Goal: Task Accomplishment & Management: Complete application form

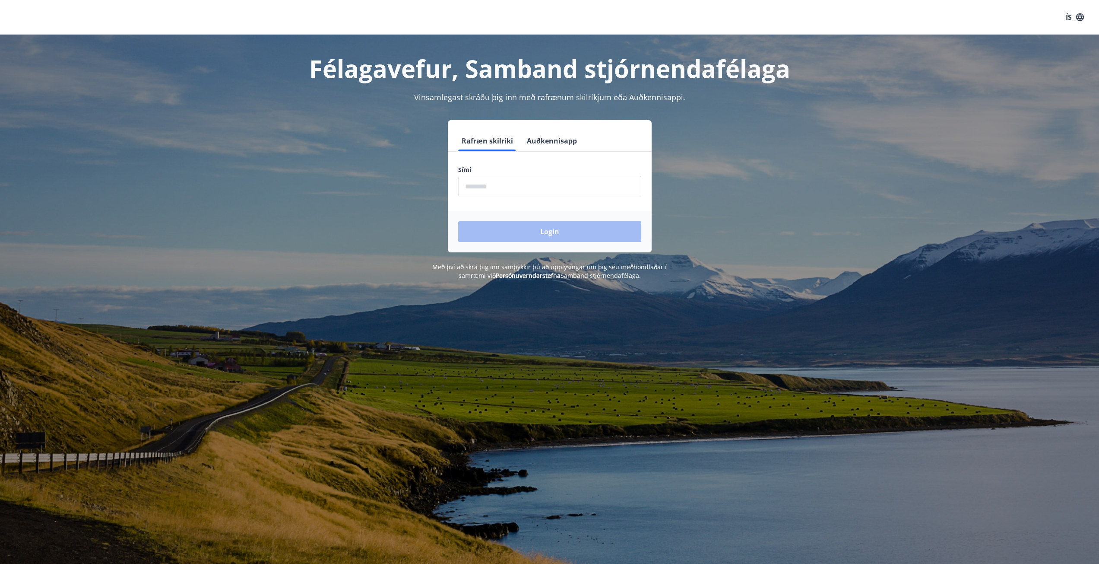
click at [509, 190] on input "phone" at bounding box center [549, 186] width 183 height 21
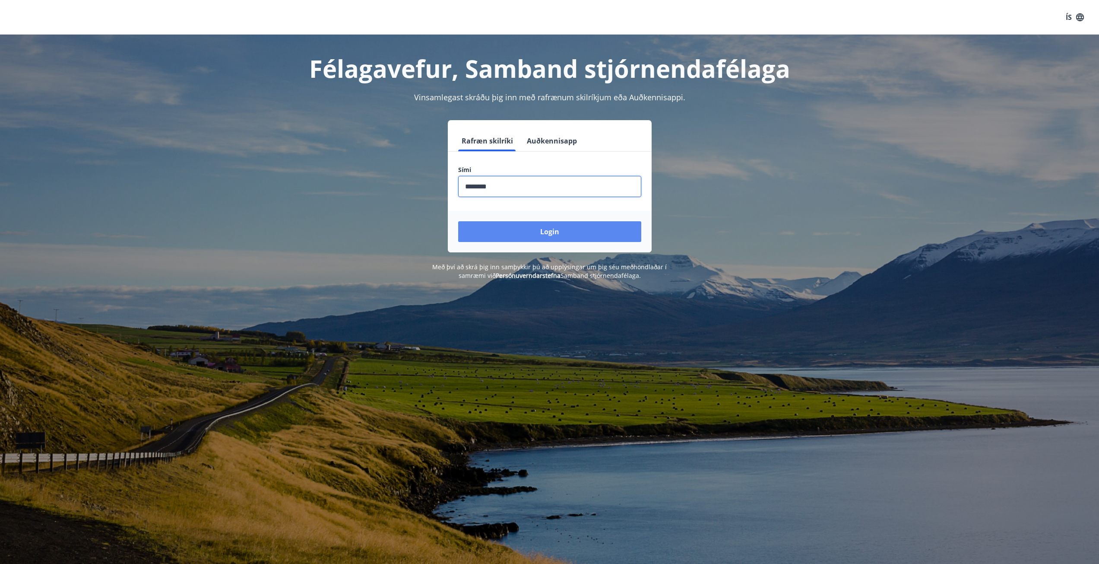
type input "********"
click at [569, 234] on button "Login" at bounding box center [549, 231] width 183 height 21
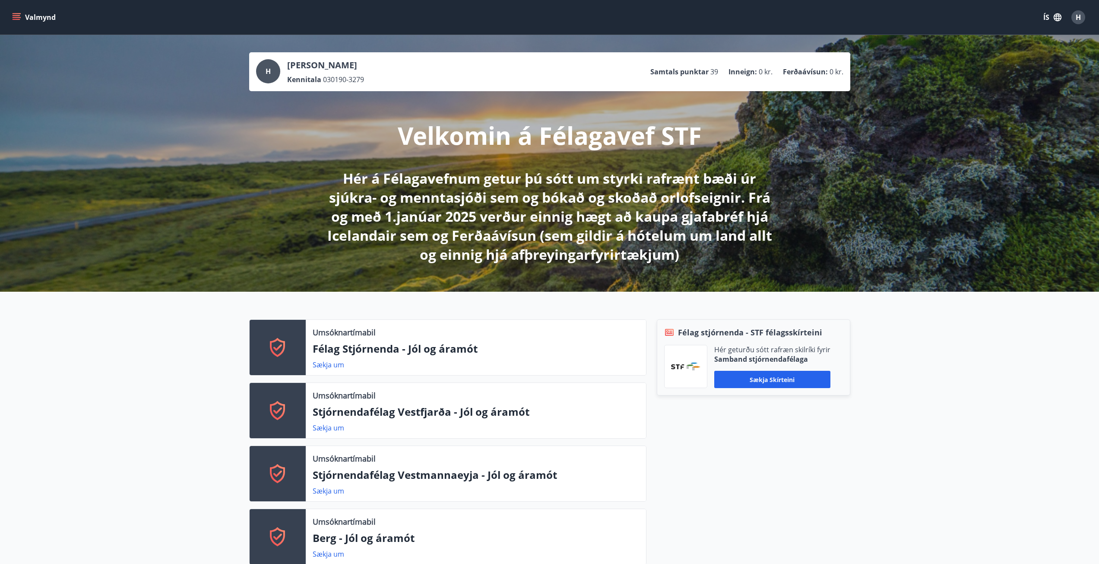
click at [19, 16] on icon "menu" at bounding box center [16, 17] width 9 height 9
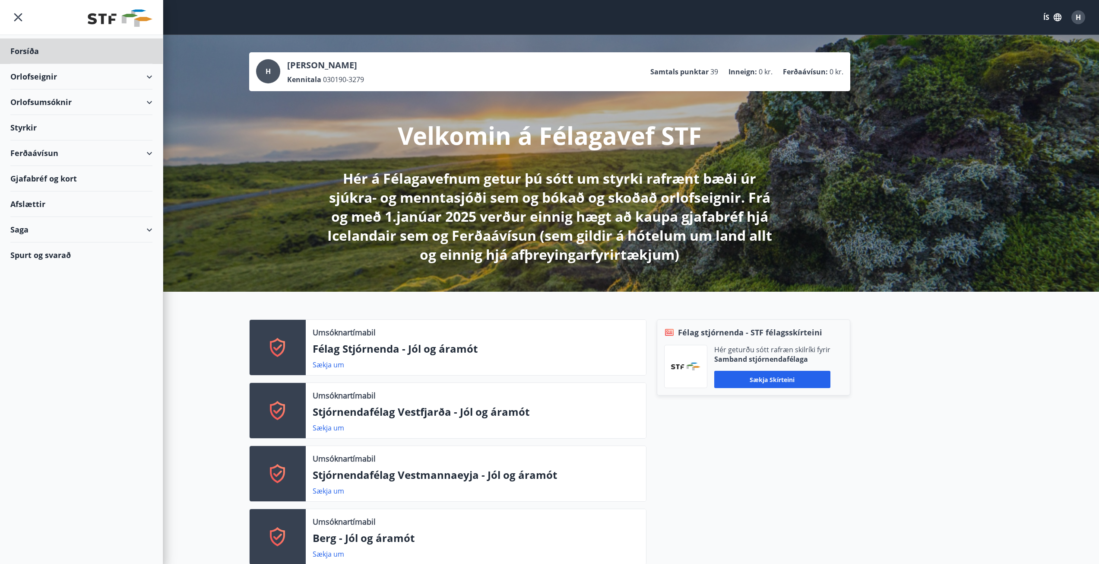
click at [41, 124] on div "Styrkir" at bounding box center [81, 127] width 142 height 25
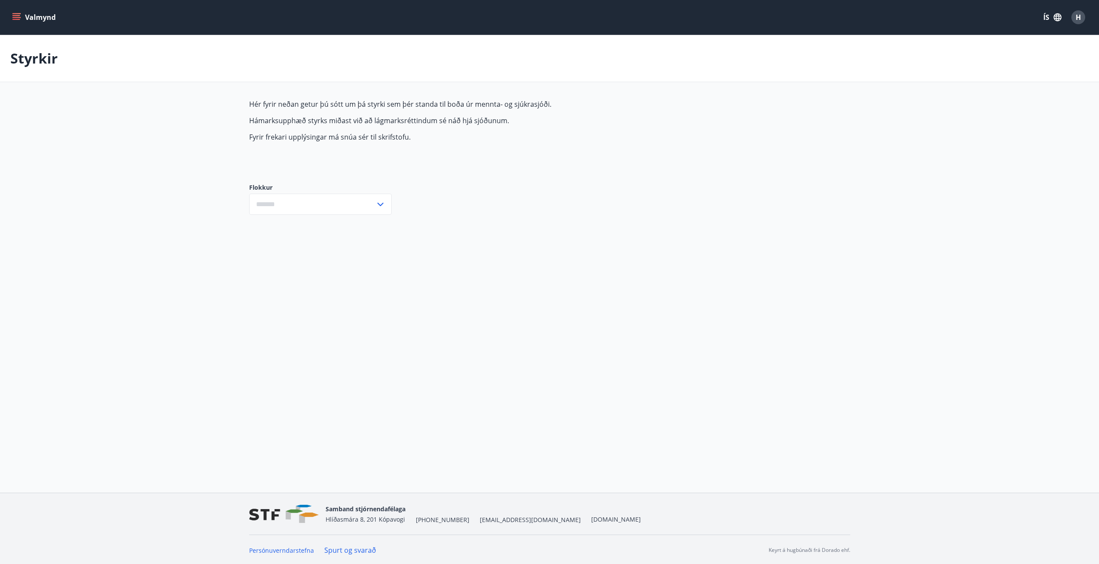
type input "***"
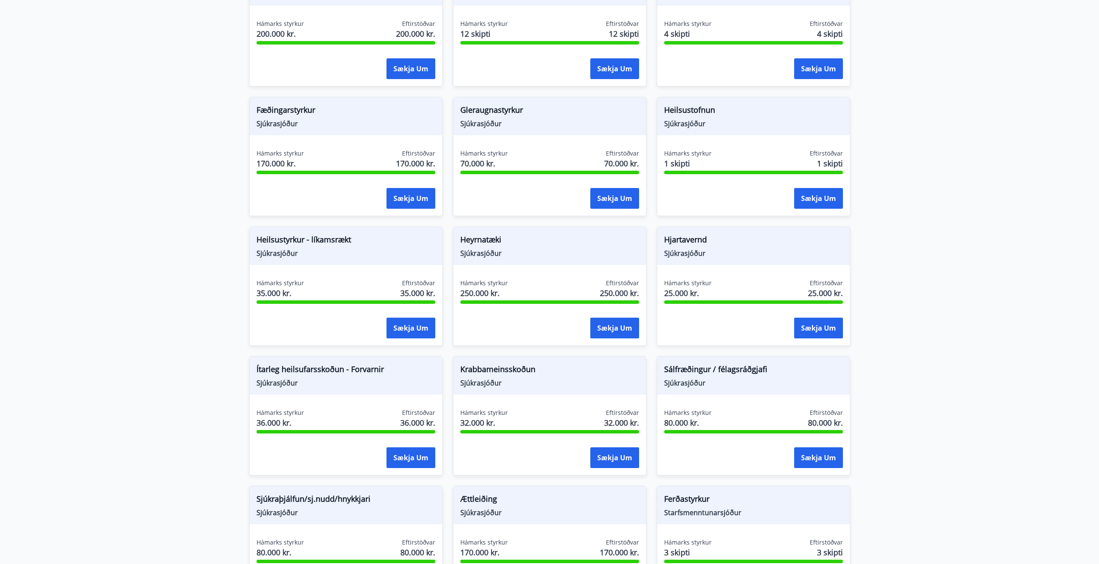
scroll to position [255, 0]
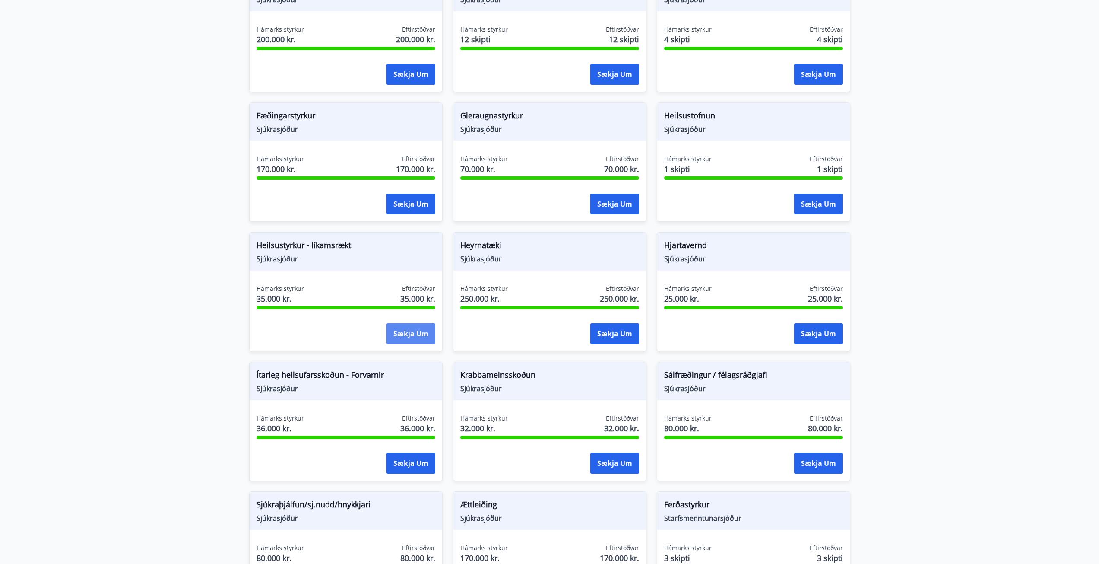
click at [399, 334] on button "Sækja um" at bounding box center [411, 333] width 49 height 21
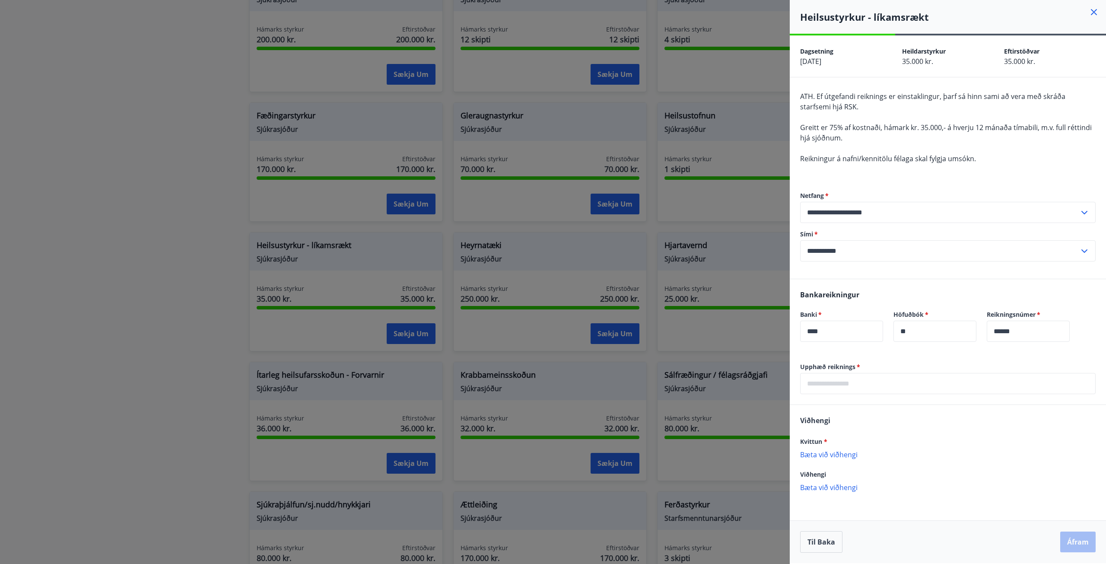
click at [844, 382] on input "text" at bounding box center [947, 383] width 295 height 21
type input "*****"
click at [831, 454] on p "Bæta við viðhengi" at bounding box center [947, 454] width 295 height 9
click at [829, 454] on p "Bæta við viðhengi" at bounding box center [947, 454] width 295 height 9
click at [1074, 544] on button "Áfram" at bounding box center [1077, 541] width 35 height 21
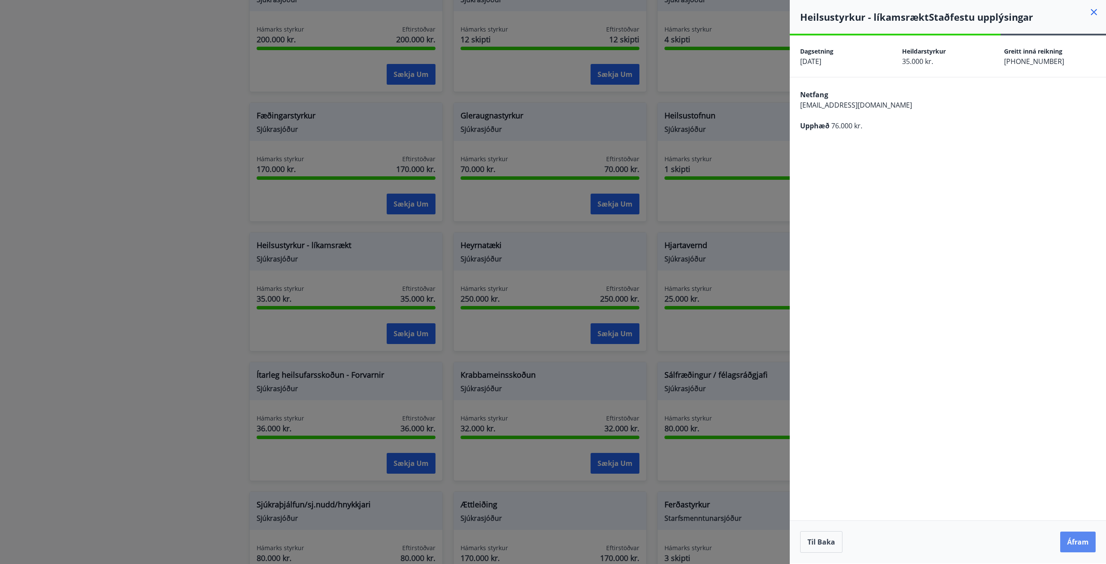
click at [1086, 544] on button "Áfram" at bounding box center [1077, 541] width 35 height 21
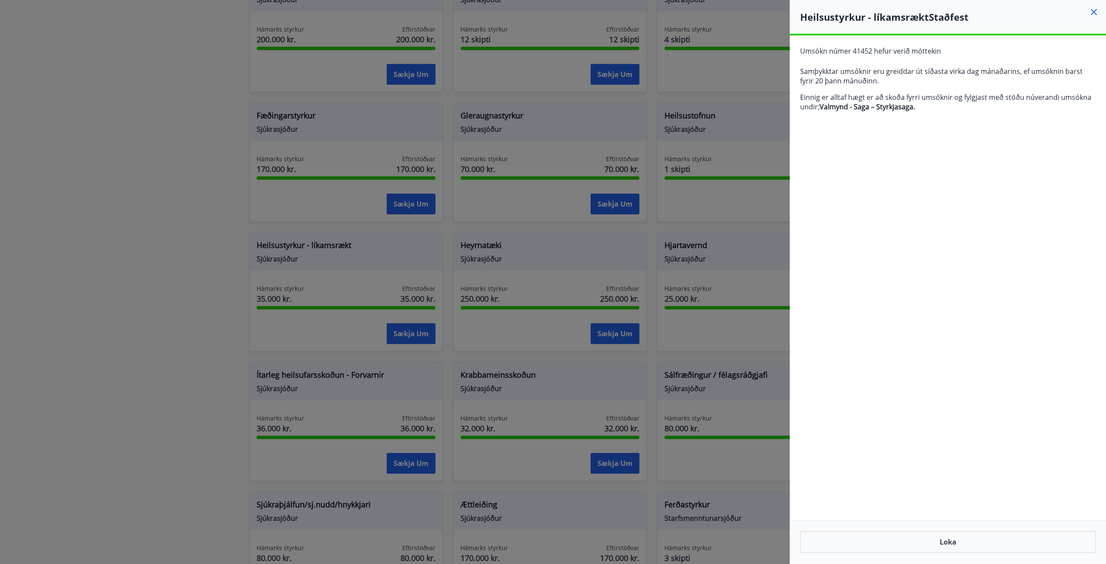
click at [168, 234] on div at bounding box center [553, 282] width 1106 height 564
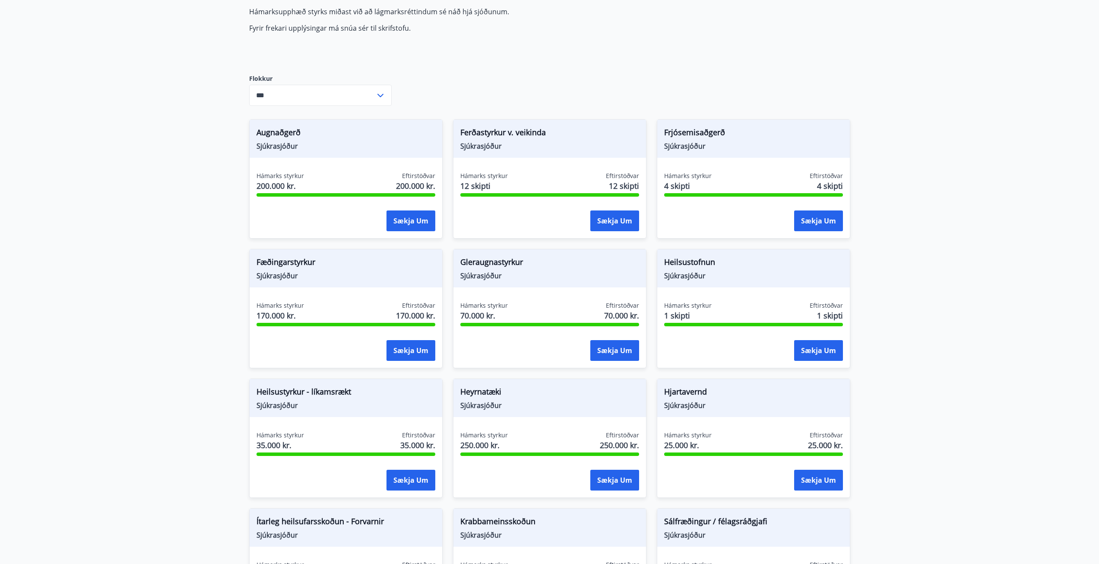
scroll to position [0, 0]
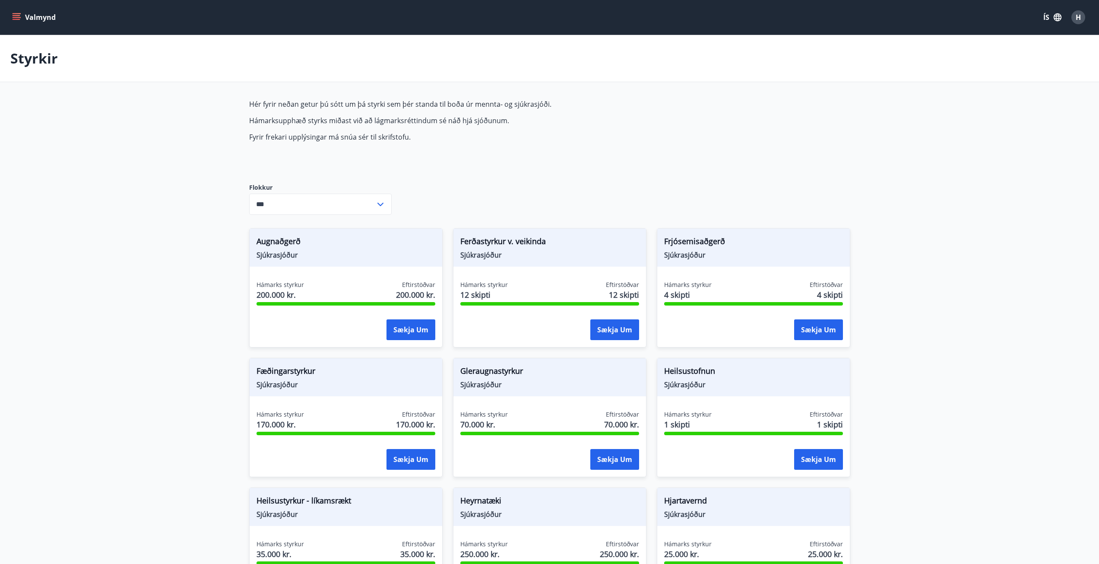
click at [147, 248] on main "Styrkir Hér fyrir neðan getur þú sótt um þá styrki sem þér standa til boða úr m…" at bounding box center [549, 520] width 1099 height 971
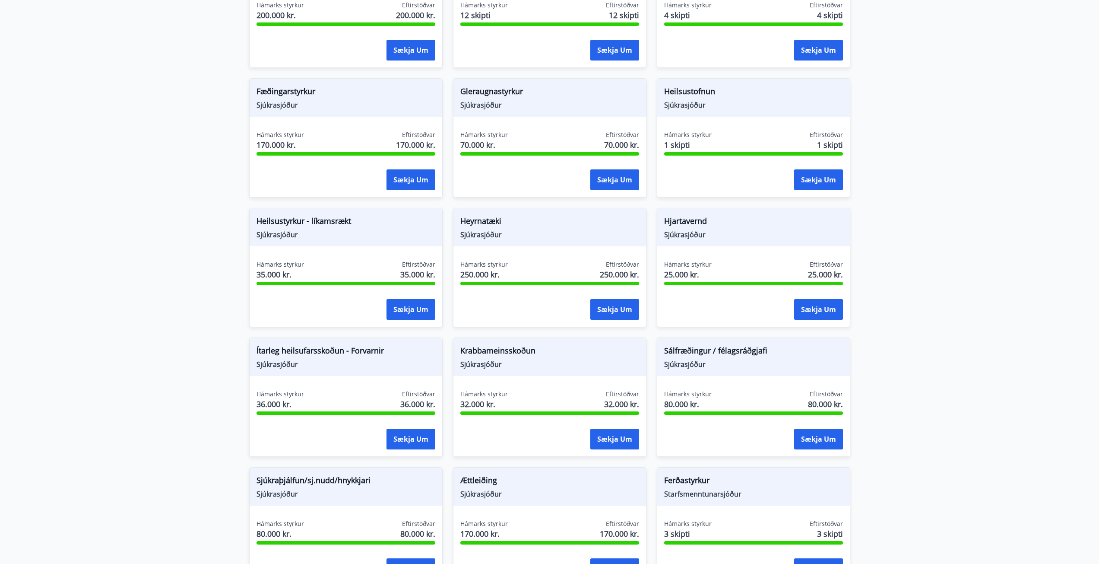
scroll to position [212, 0]
